Goal: Find specific page/section

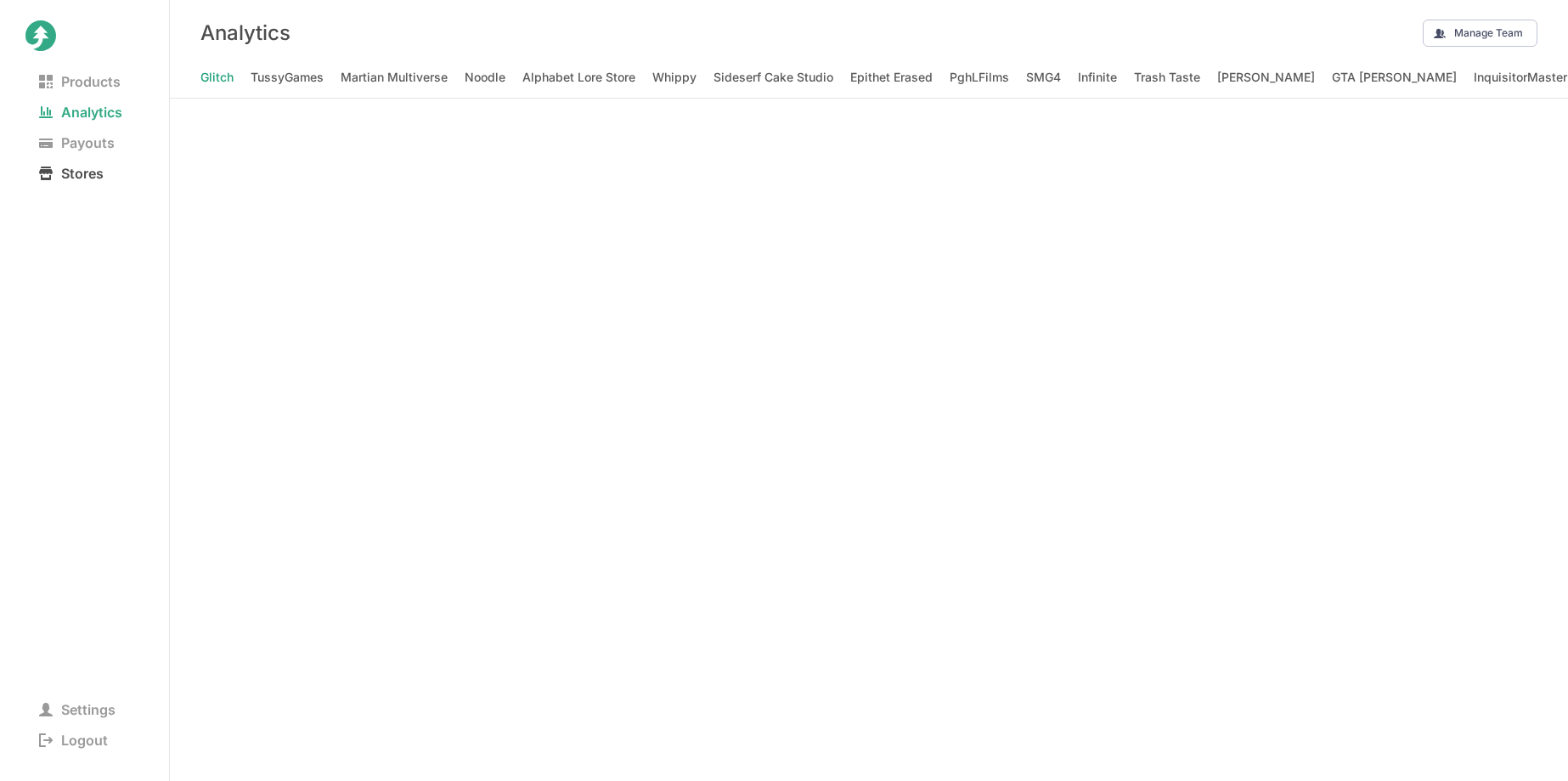
click at [91, 168] on span "Stores" at bounding box center [71, 173] width 92 height 23
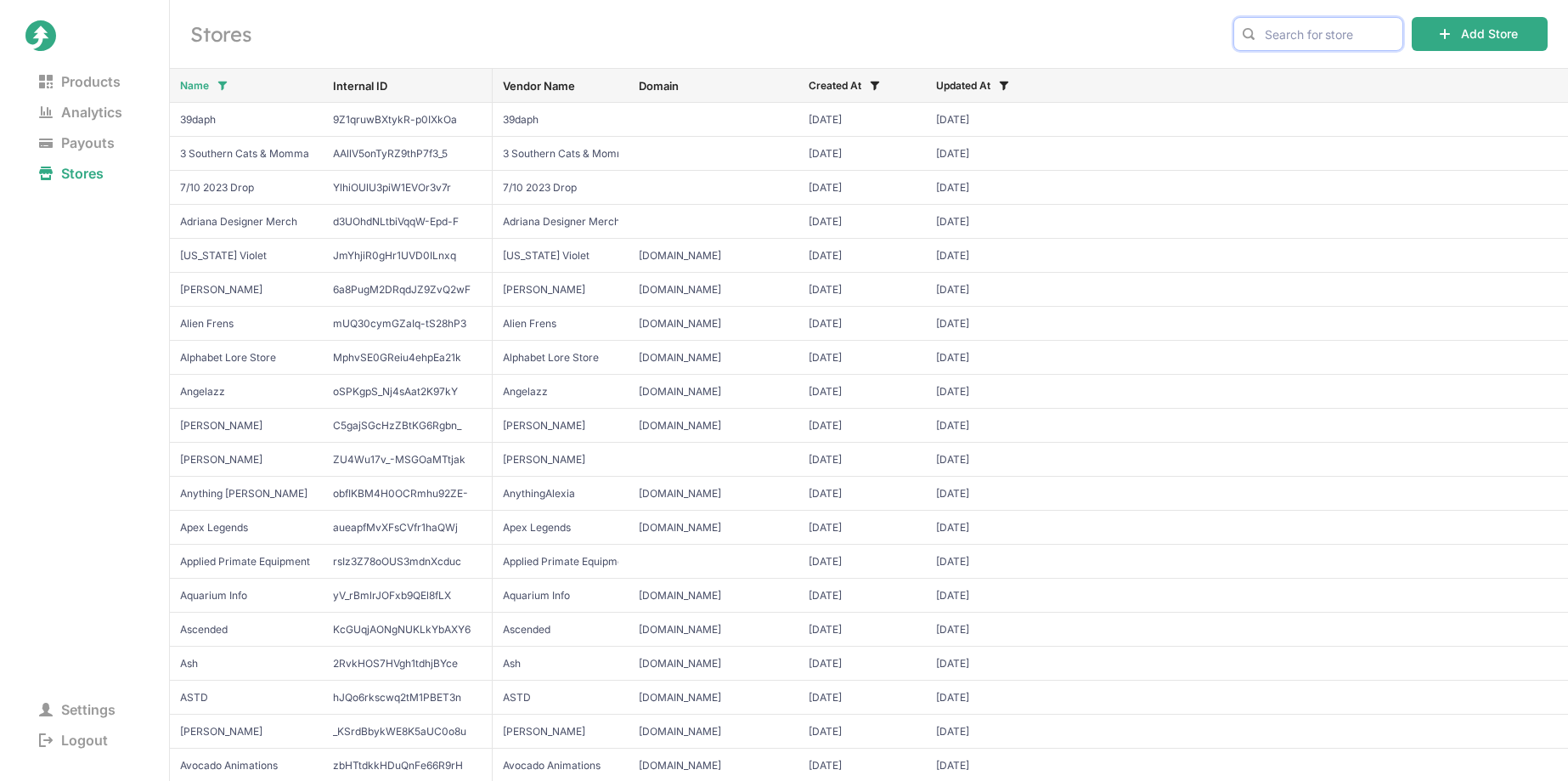
click at [1293, 45] on input "text" at bounding box center [1319, 33] width 170 height 34
type input "gori"
click at [1287, 73] on span "Gorilla Tag" at bounding box center [1318, 69] width 141 height 17
click at [88, 172] on span "Stores" at bounding box center [71, 173] width 92 height 23
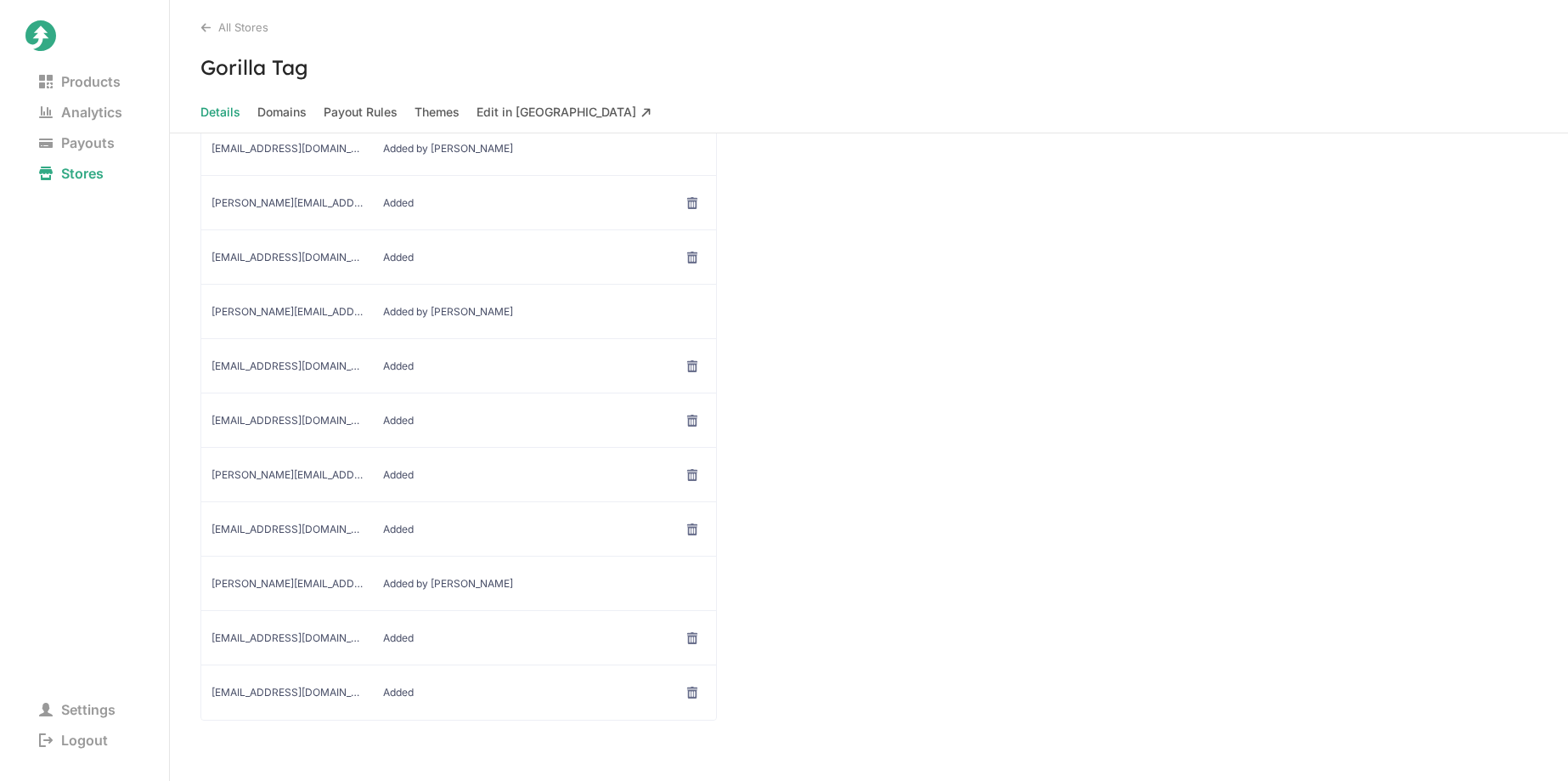
scroll to position [335, 0]
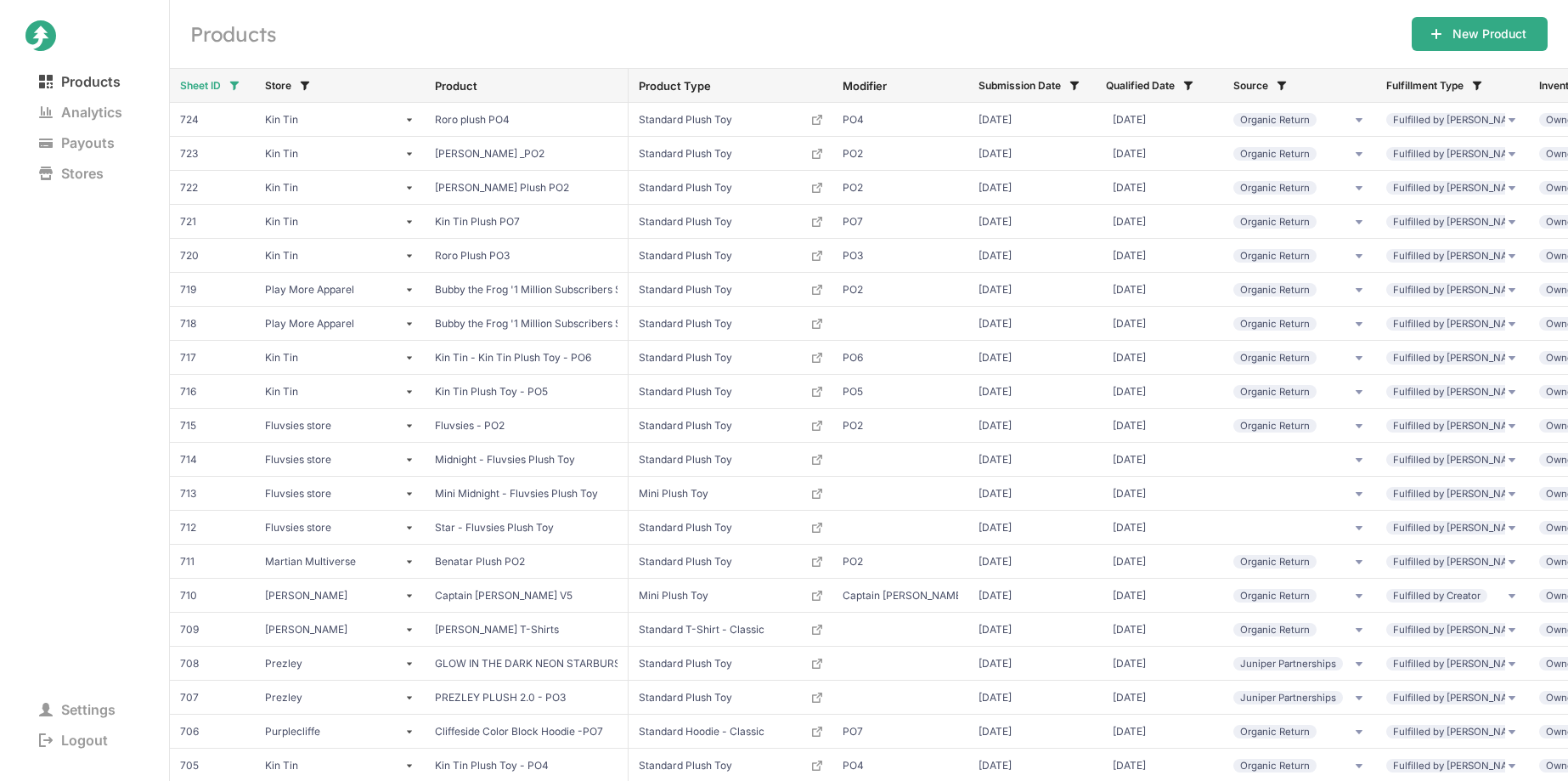
click at [72, 76] on span "Products" at bounding box center [79, 81] width 108 height 23
click at [86, 732] on span "Logout" at bounding box center [73, 740] width 96 height 23
